Goal: Check status

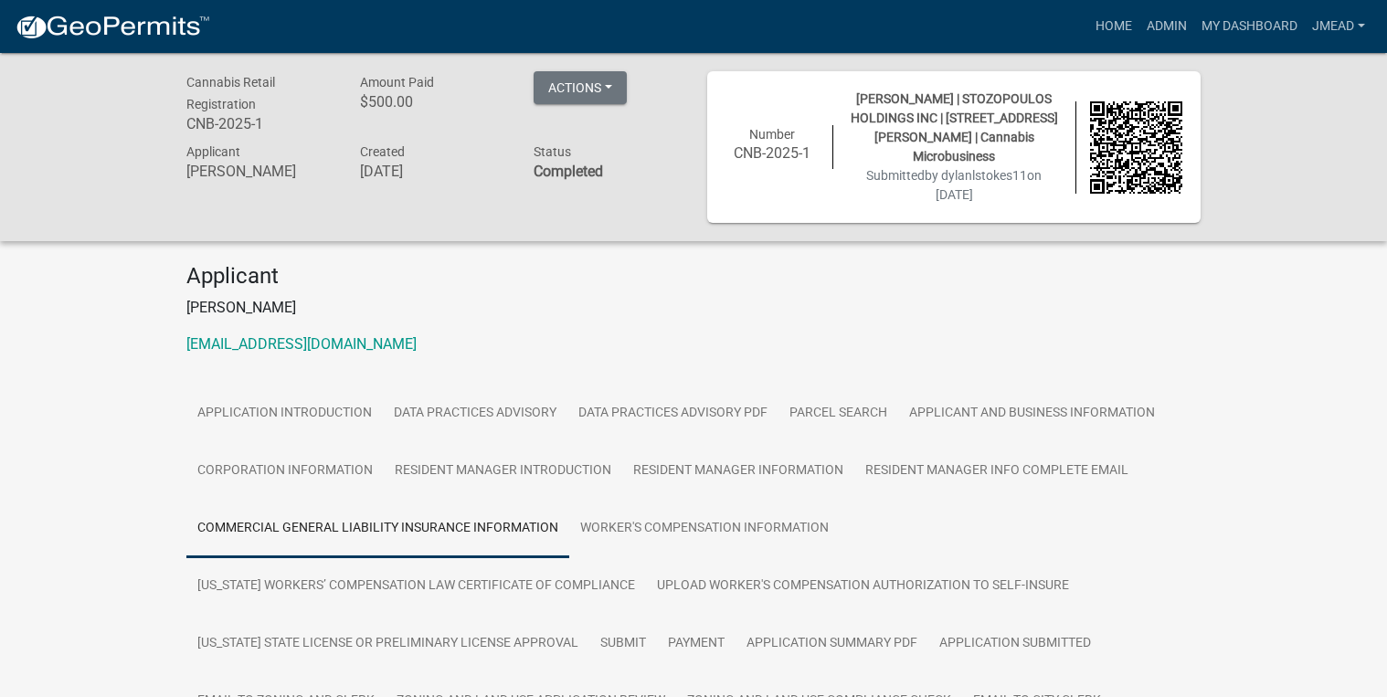
scroll to position [477, 0]
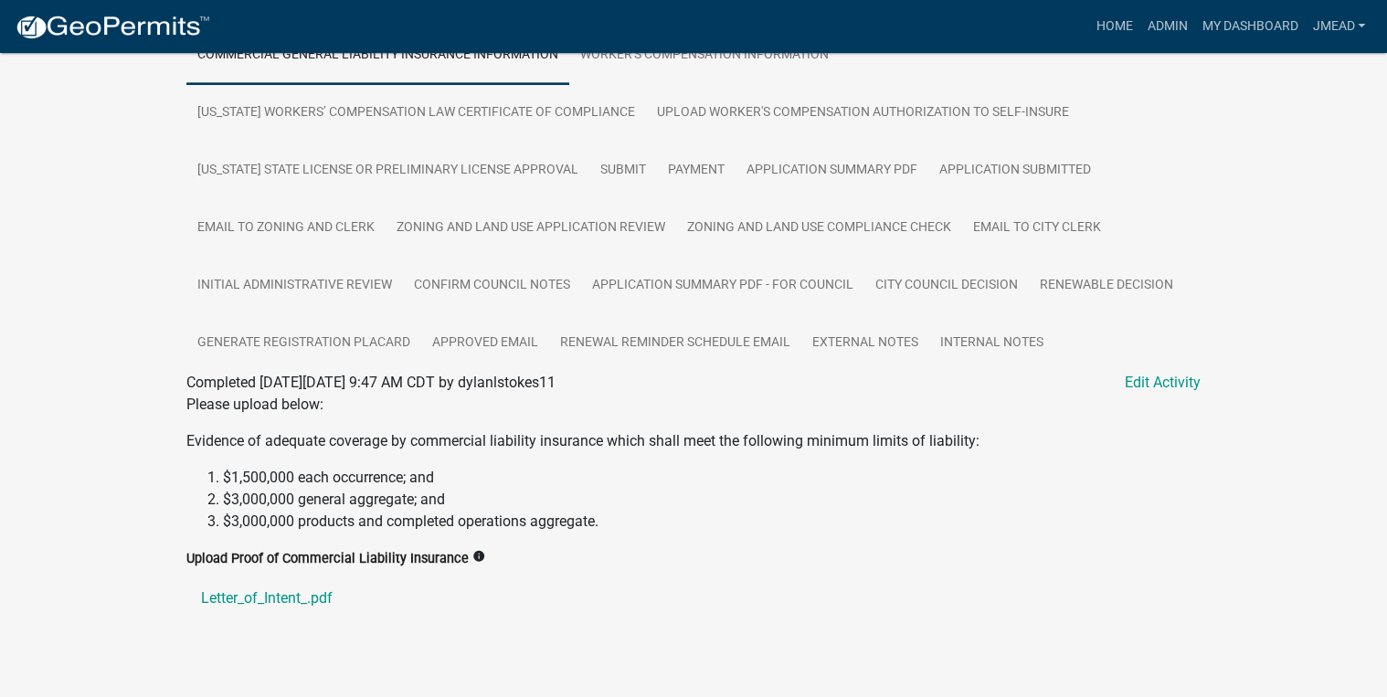
click at [424, 489] on li "$3,000,000 general aggregate; and" at bounding box center [711, 500] width 977 height 22
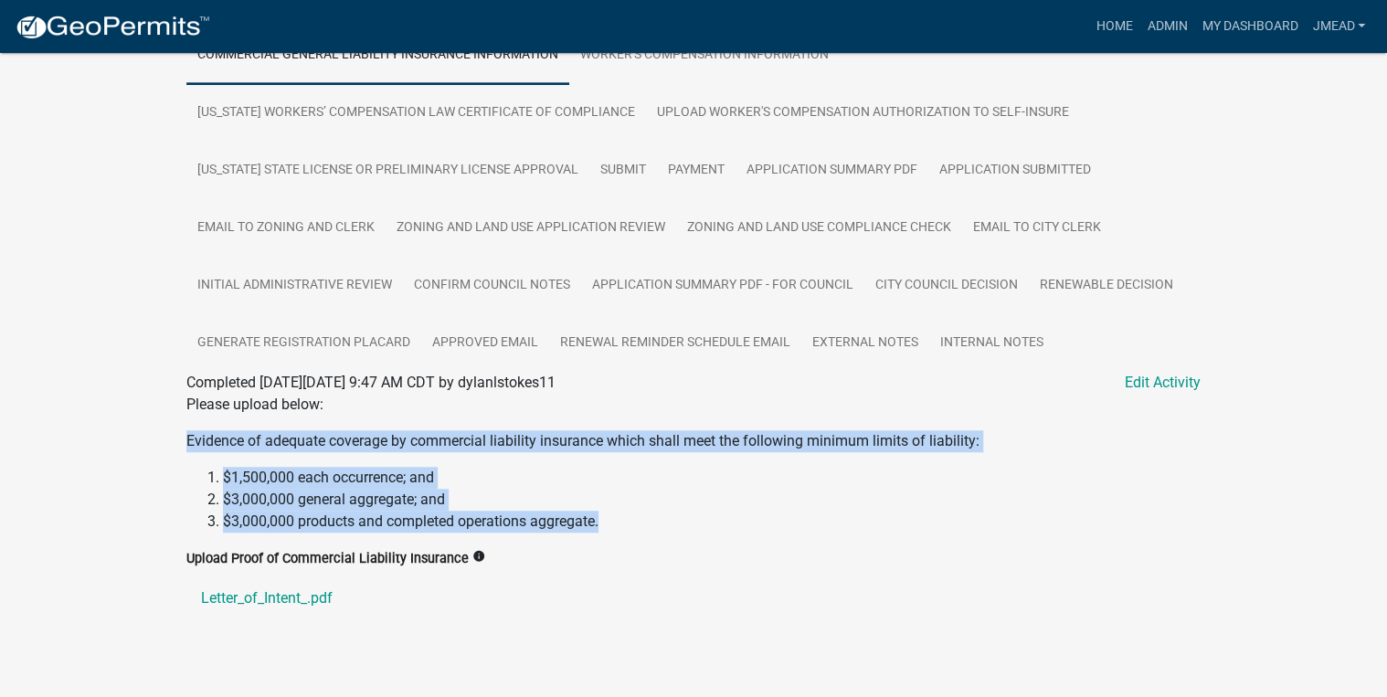
drag, startPoint x: 632, startPoint y: 502, endPoint x: 167, endPoint y: 414, distance: 473.4
click at [167, 414] on div "Cannabis Retail Registration CNB-2025-1 Amount Paid $500.00 Actions View receip…" at bounding box center [693, 127] width 1387 height 1095
copy div "Evidence of adequate coverage by commercial liability insurance which shall mee…"
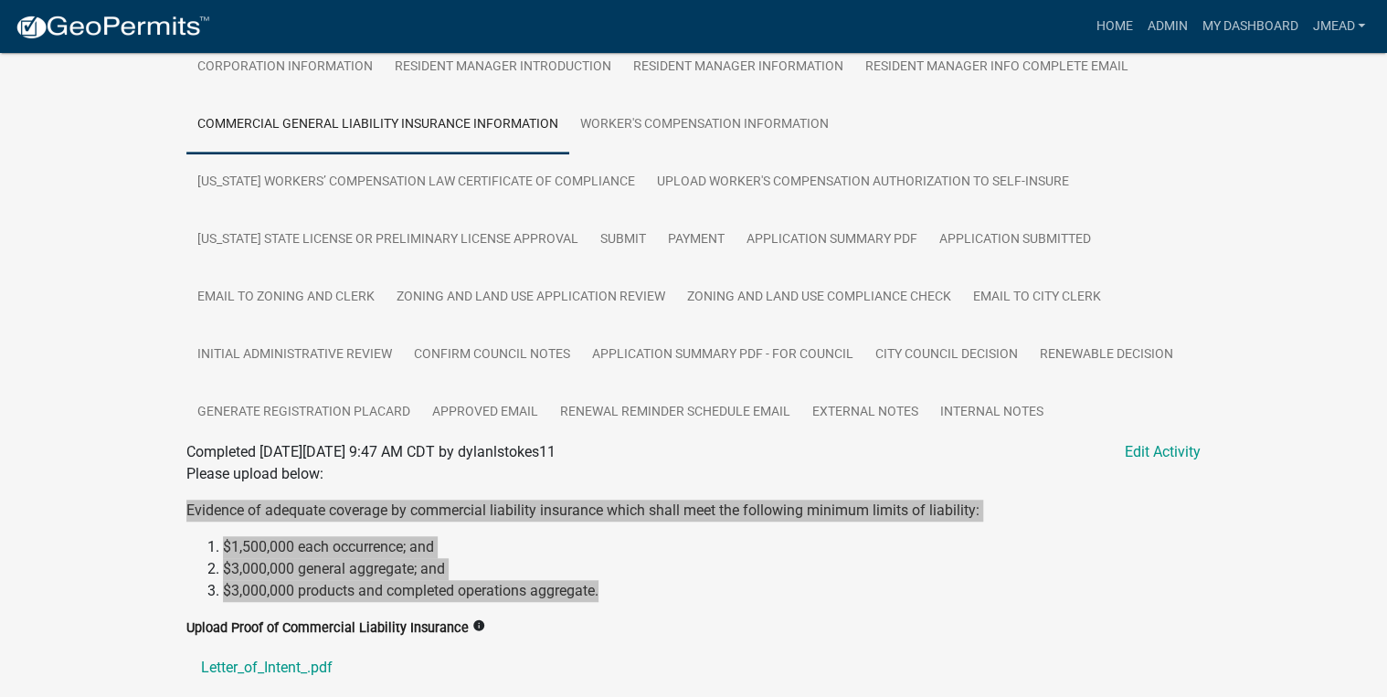
scroll to position [331, 0]
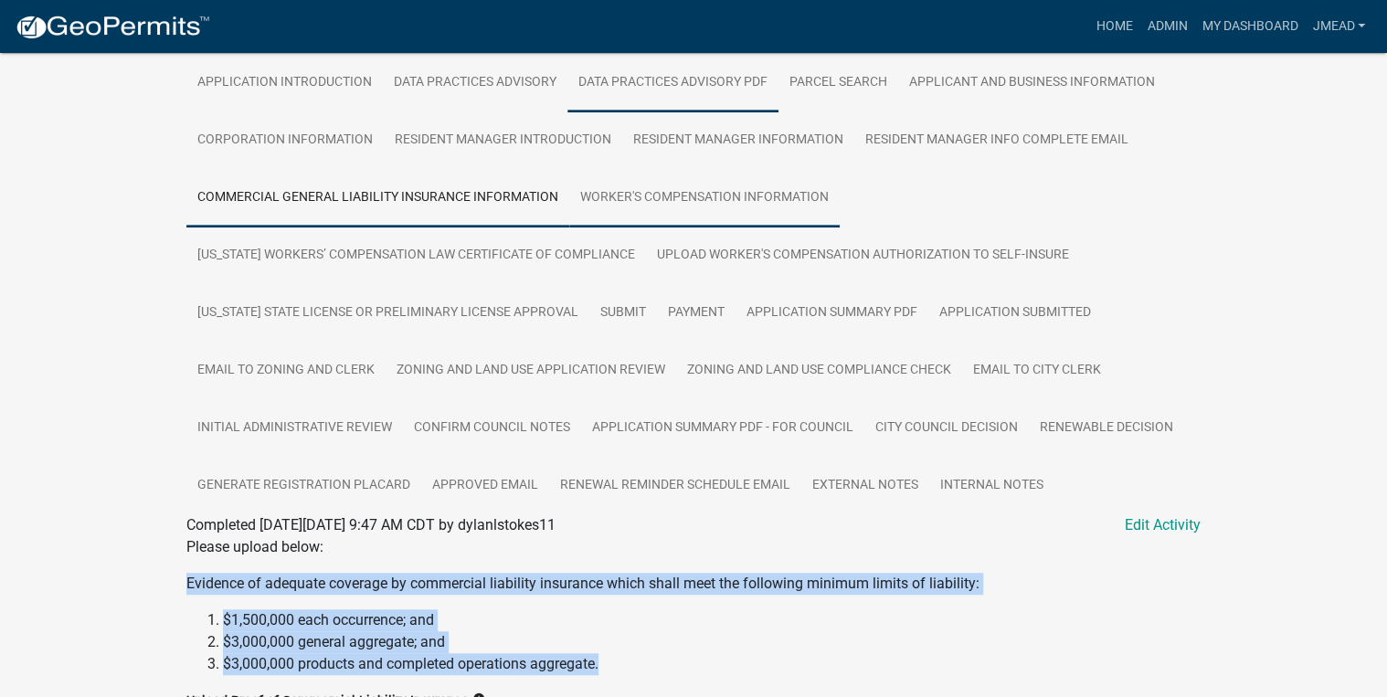
click at [709, 186] on link "Worker's Compensation Information" at bounding box center [704, 198] width 270 height 58
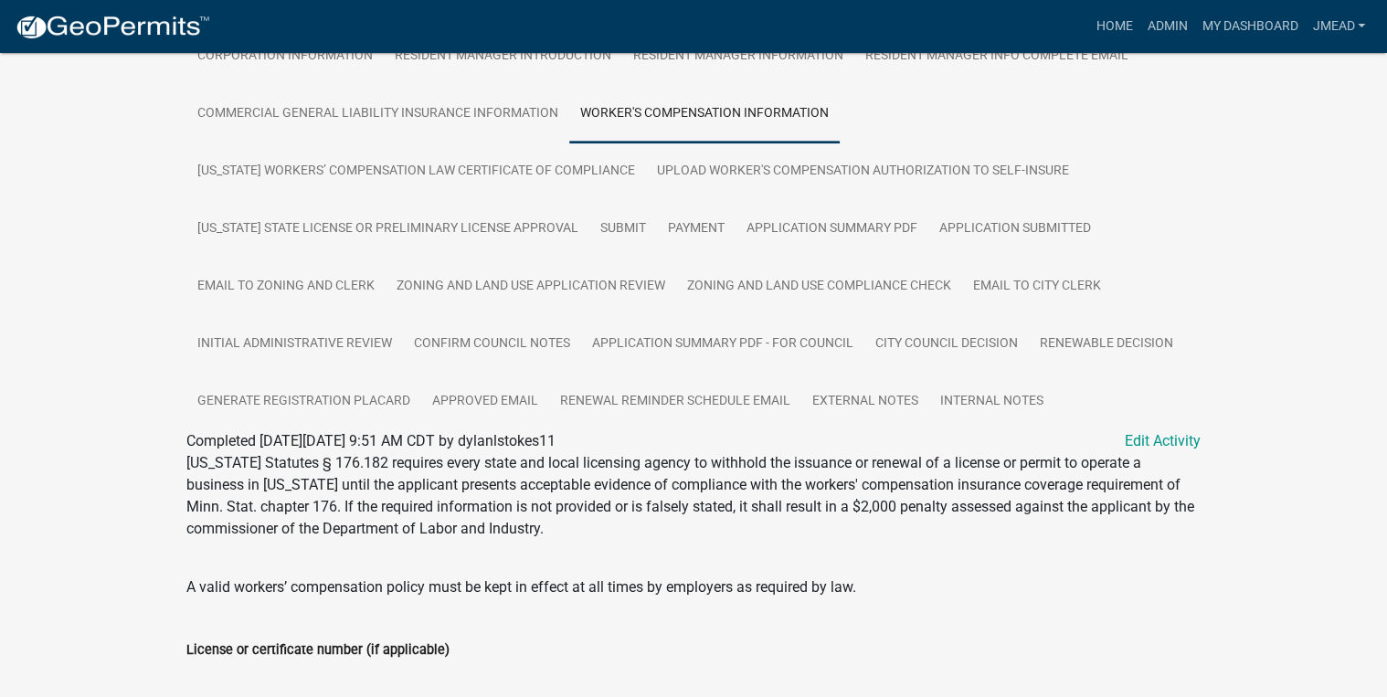
scroll to position [373, 0]
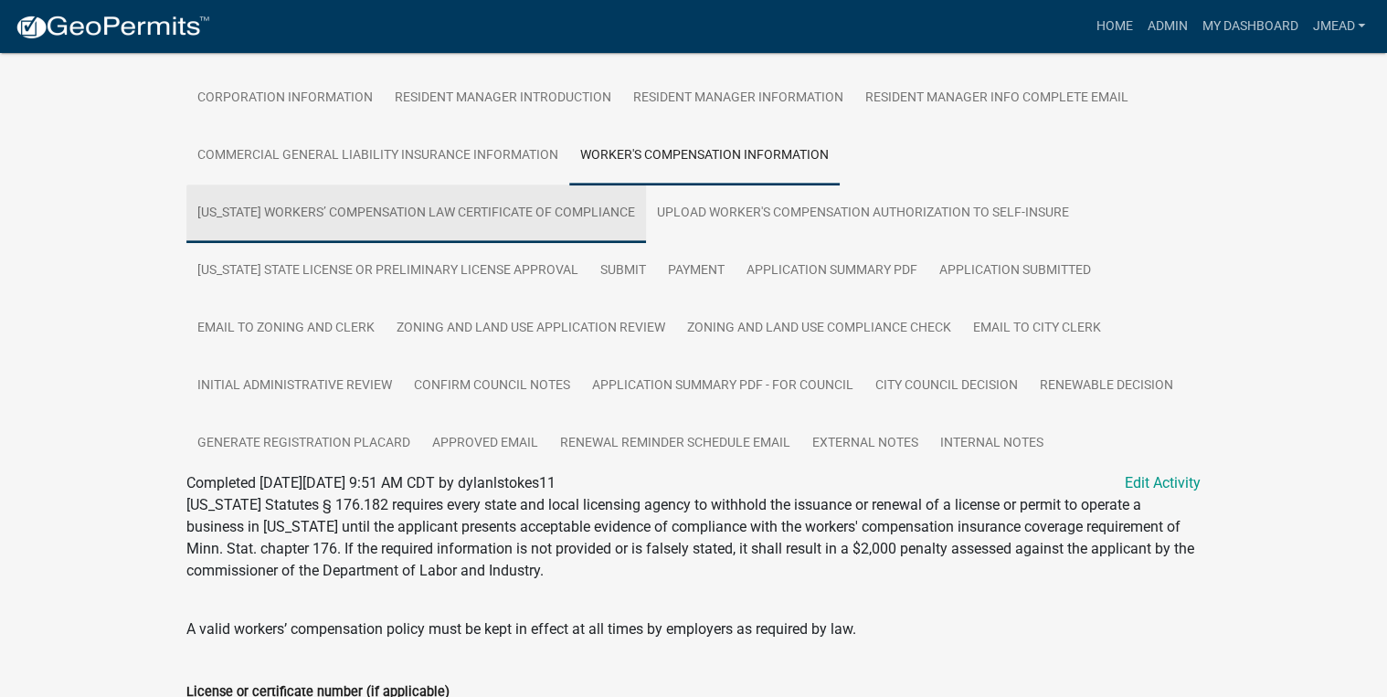
click at [406, 187] on link "[US_STATE] Workers’ Compensation Law Certificate of Compliance" at bounding box center [416, 214] width 460 height 58
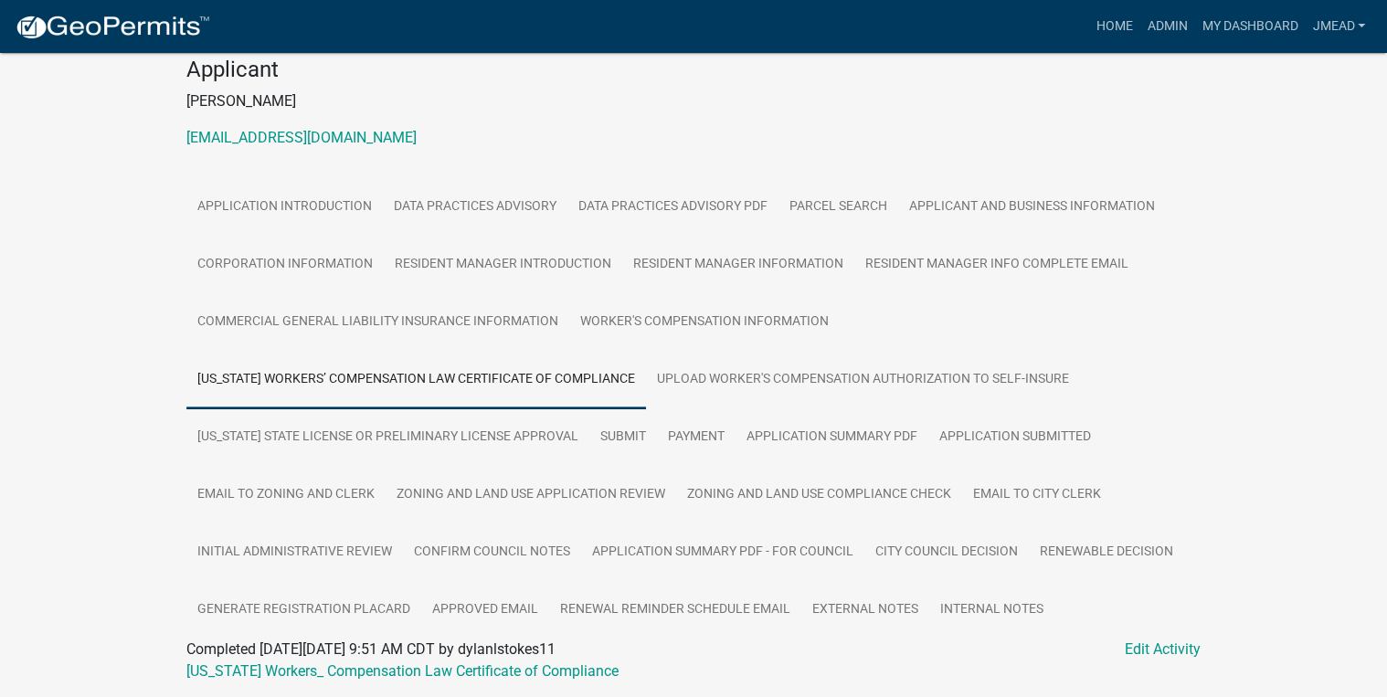
scroll to position [250, 0]
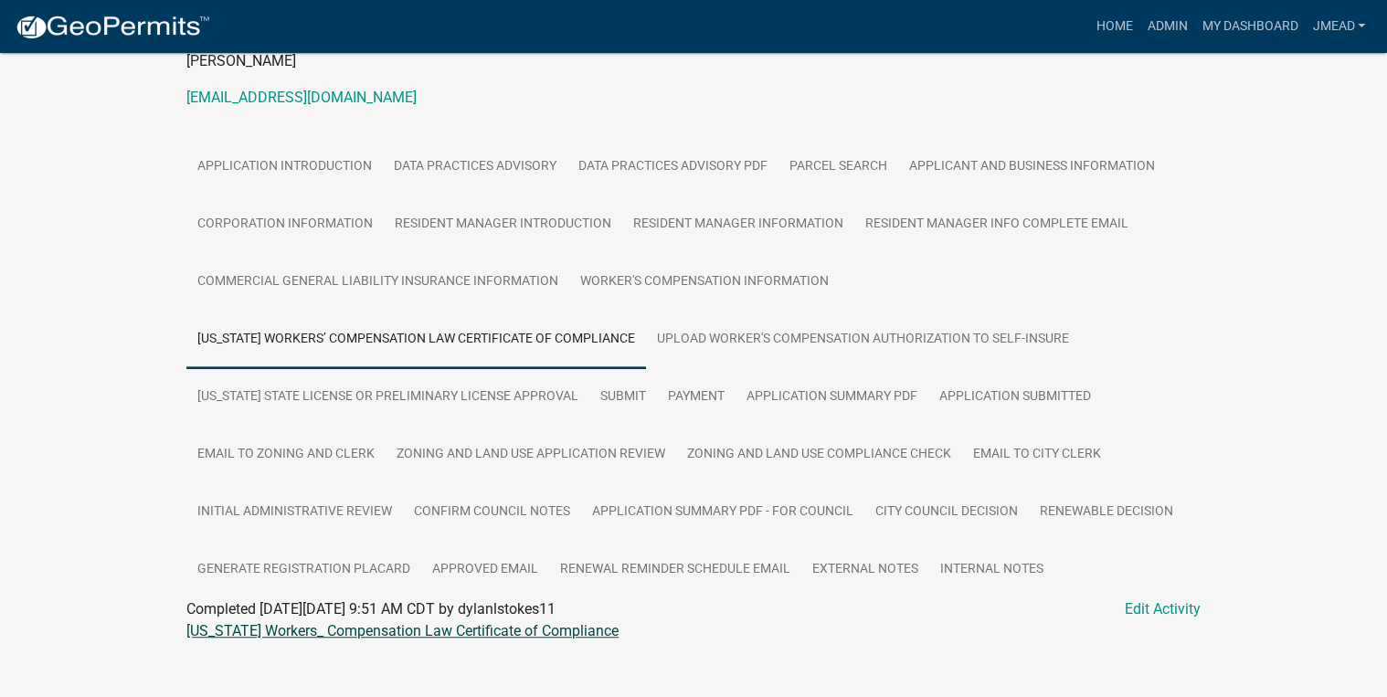
click at [567, 622] on link "[US_STATE] Workers_ Compensation Law Certificate of Compliance" at bounding box center [402, 630] width 432 height 17
click at [889, 313] on link "Upload Worker's Compensation Authorization to Self-Insure" at bounding box center [863, 340] width 434 height 58
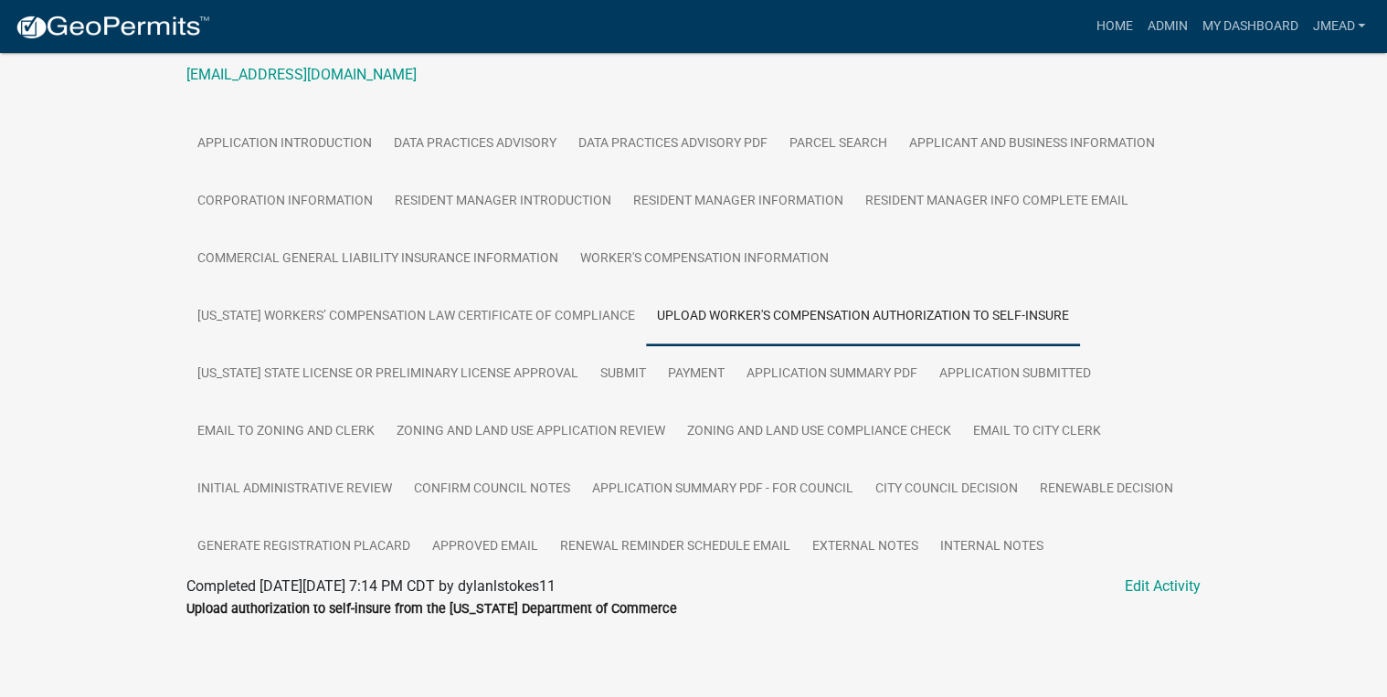
scroll to position [280, 0]
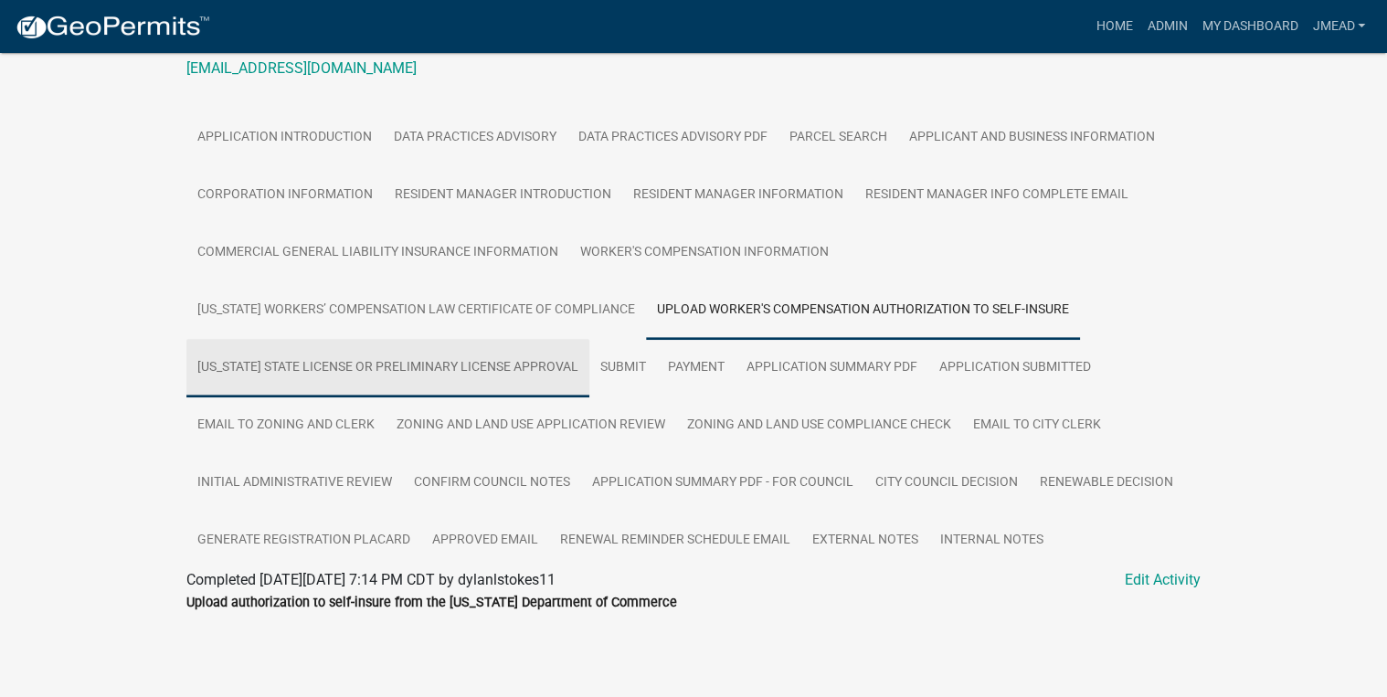
click at [438, 342] on link "[US_STATE] State License or Preliminary License Approval" at bounding box center [387, 368] width 403 height 58
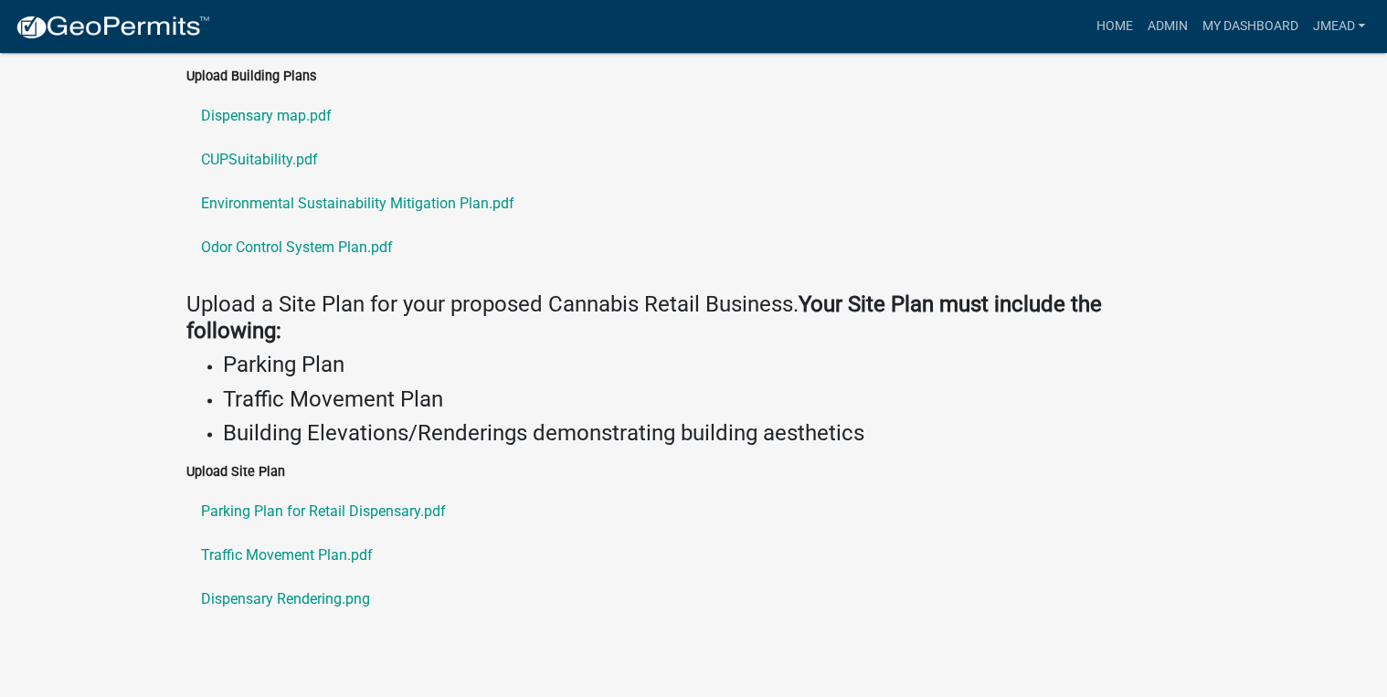
scroll to position [1349, 0]
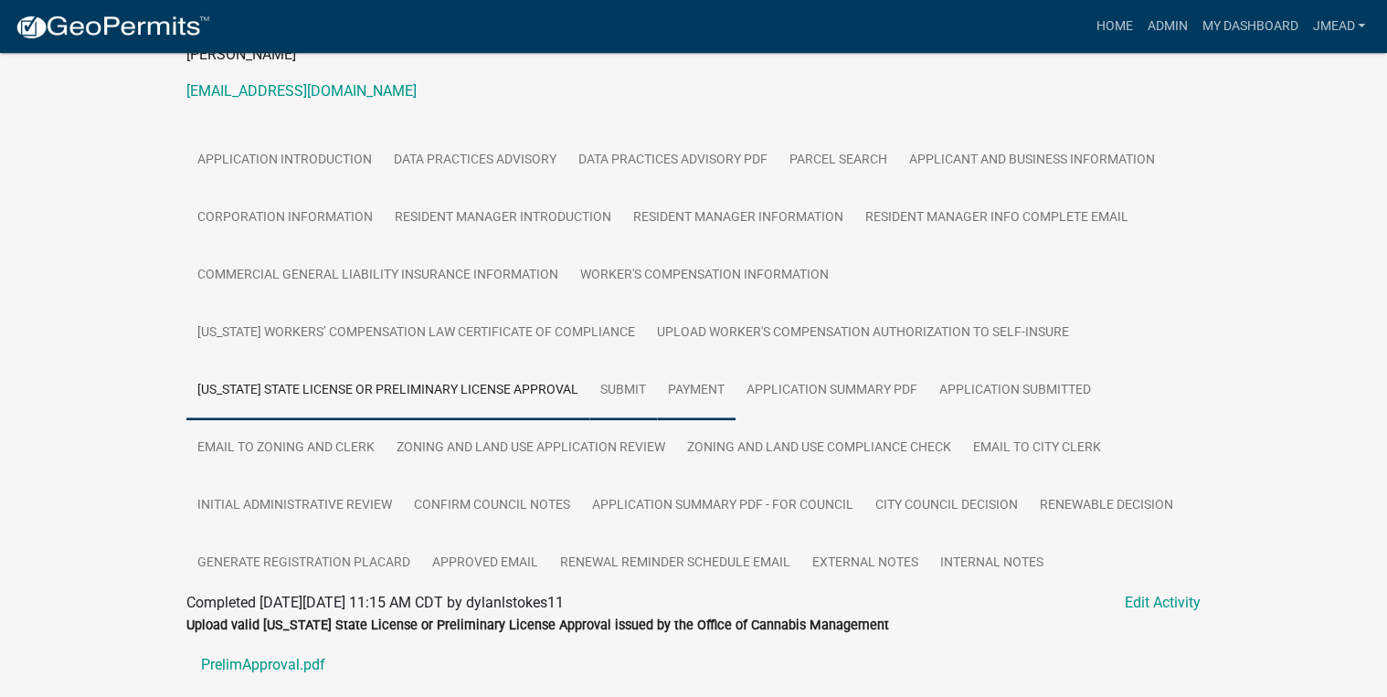
drag, startPoint x: 651, startPoint y: 384, endPoint x: 667, endPoint y: 380, distance: 16.0
click at [651, 384] on link "Submit" at bounding box center [623, 391] width 68 height 58
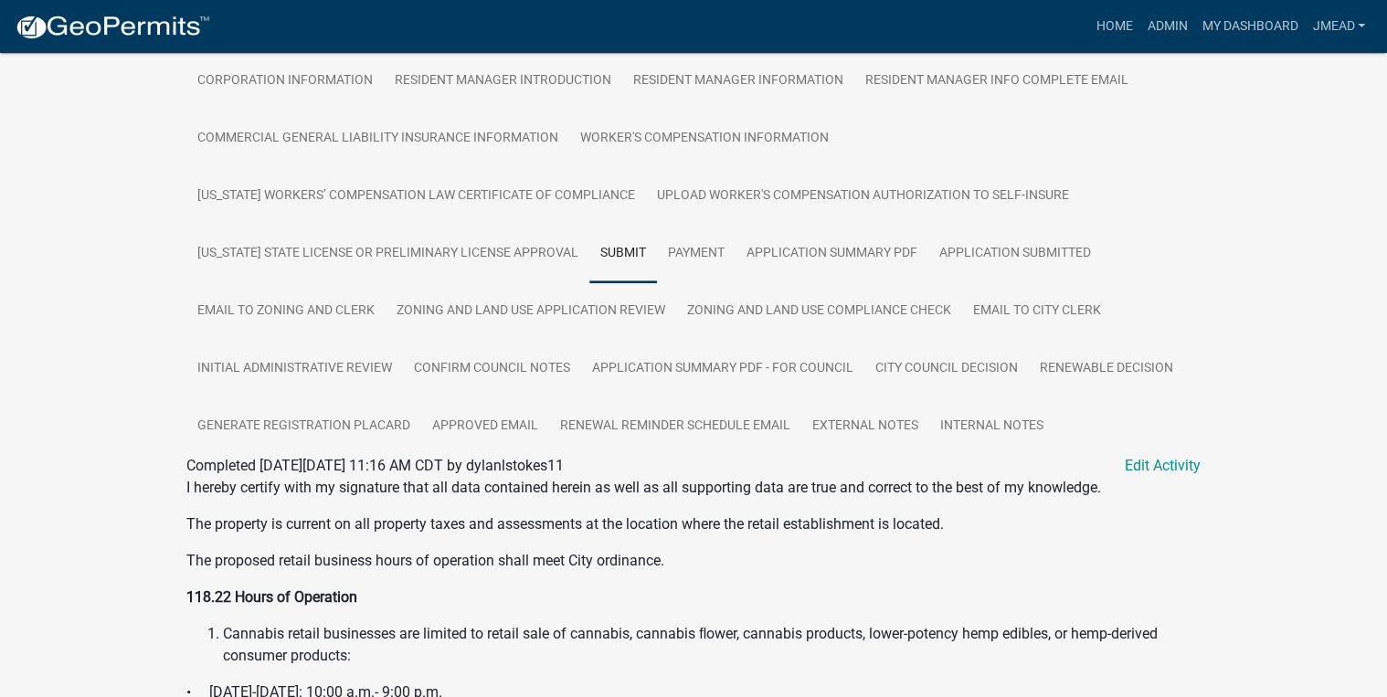
scroll to position [387, 0]
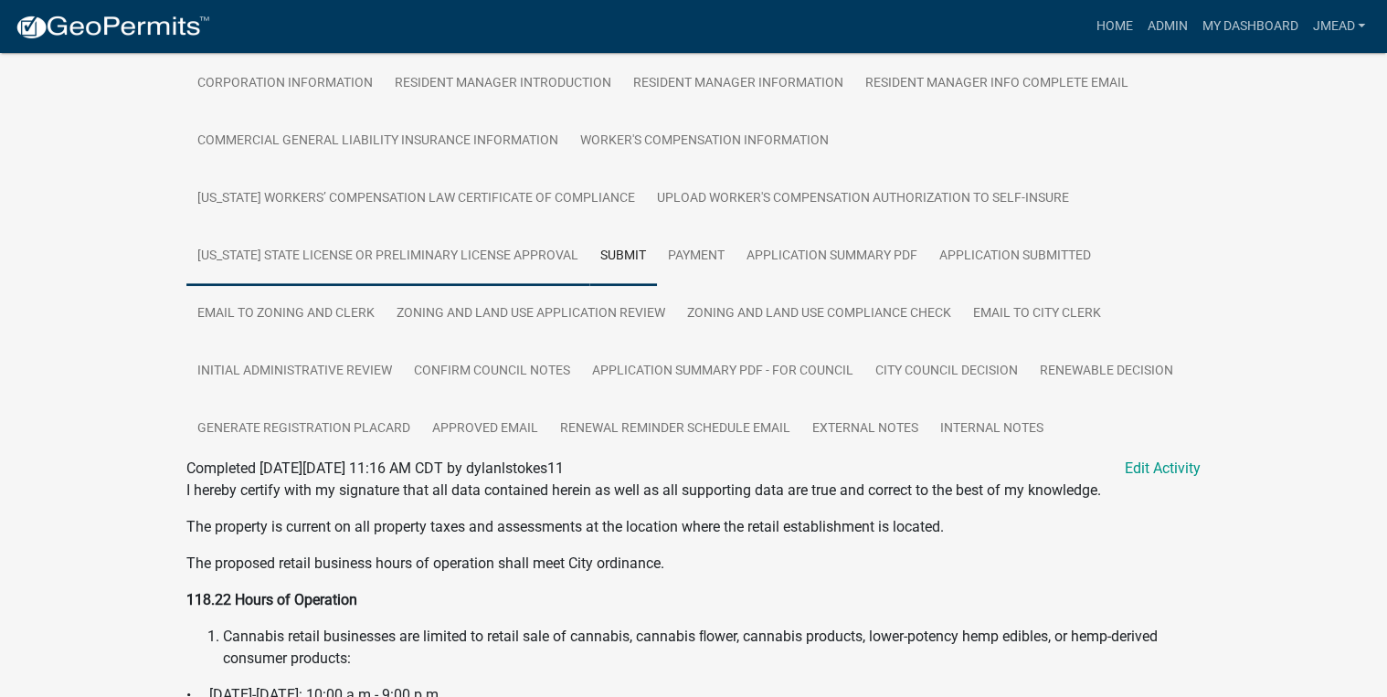
click at [373, 242] on link "[US_STATE] State License or Preliminary License Approval" at bounding box center [387, 256] width 403 height 58
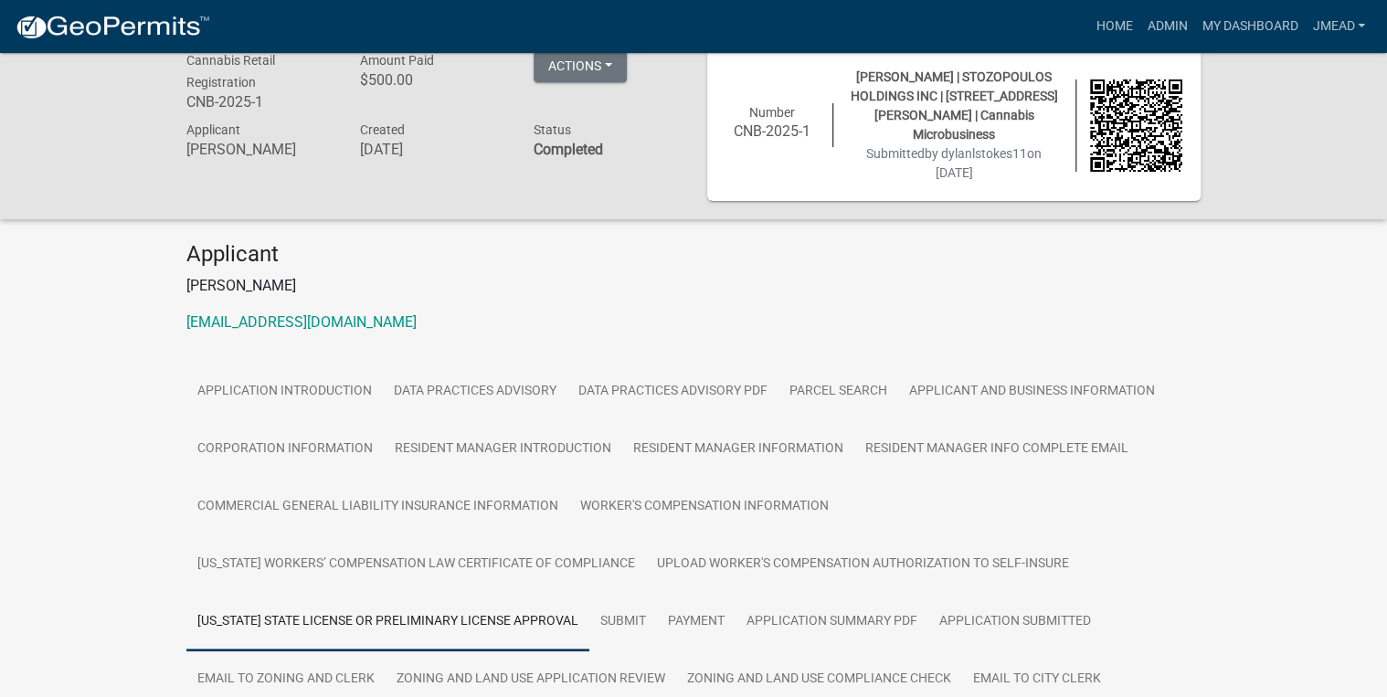
scroll to position [0, 0]
